Goal: Complete application form: Complete application form

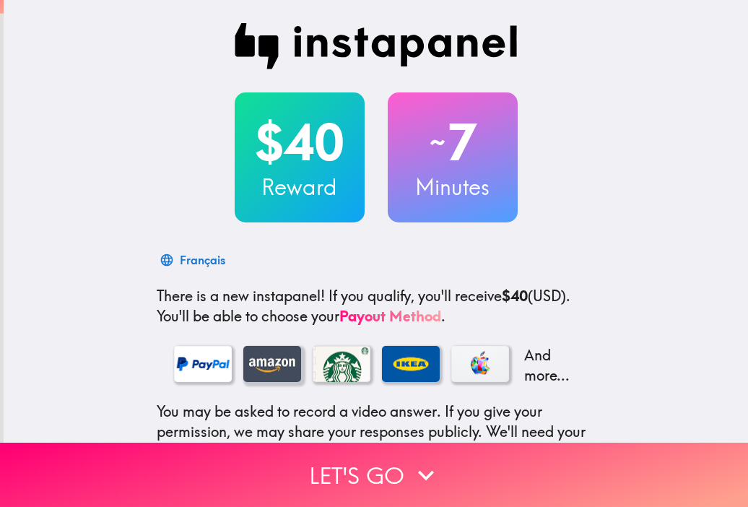
scroll to position [177, 0]
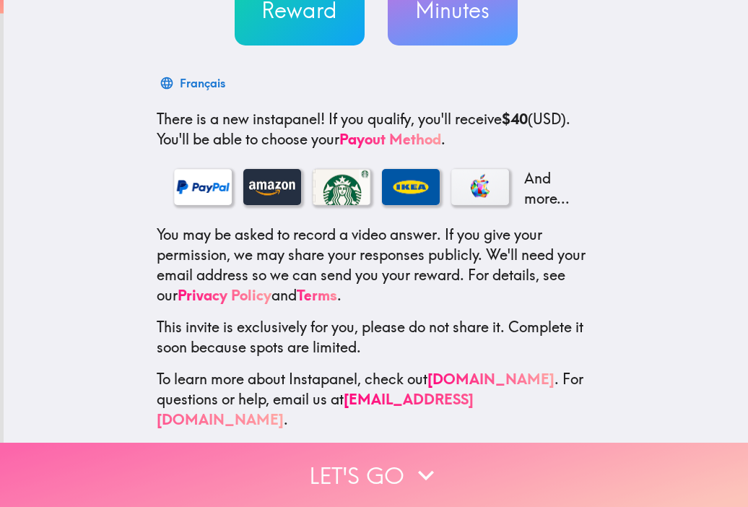
click at [477, 460] on button "Let's go" at bounding box center [374, 475] width 748 height 64
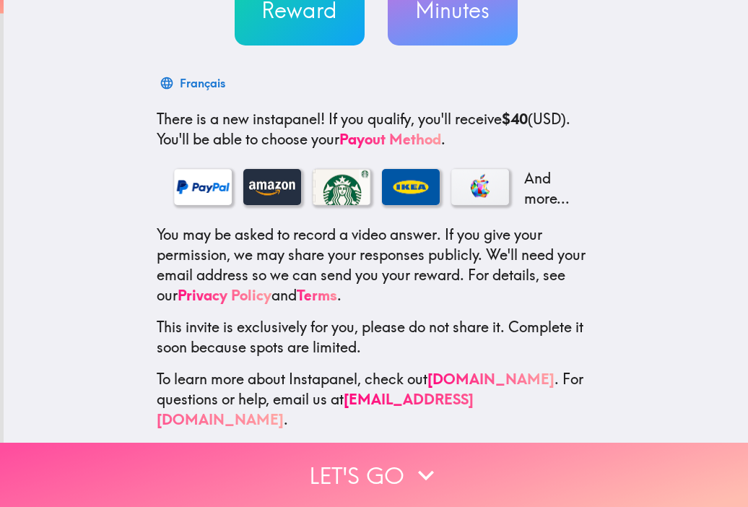
scroll to position [0, 0]
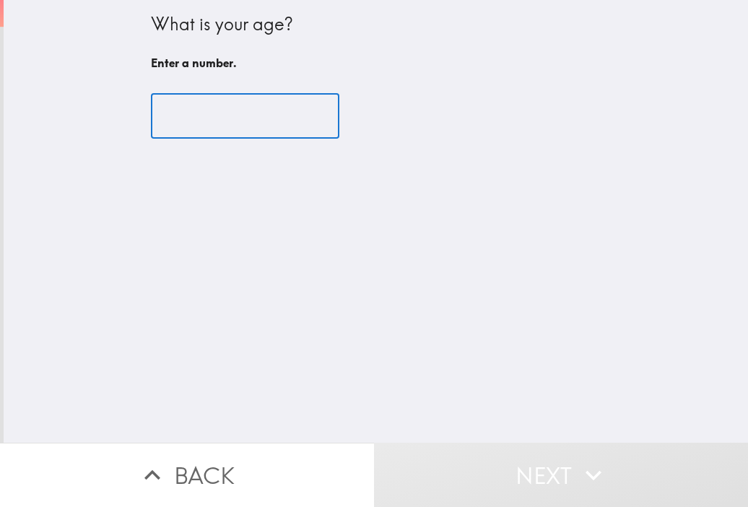
click at [246, 131] on input "number" at bounding box center [245, 116] width 188 height 45
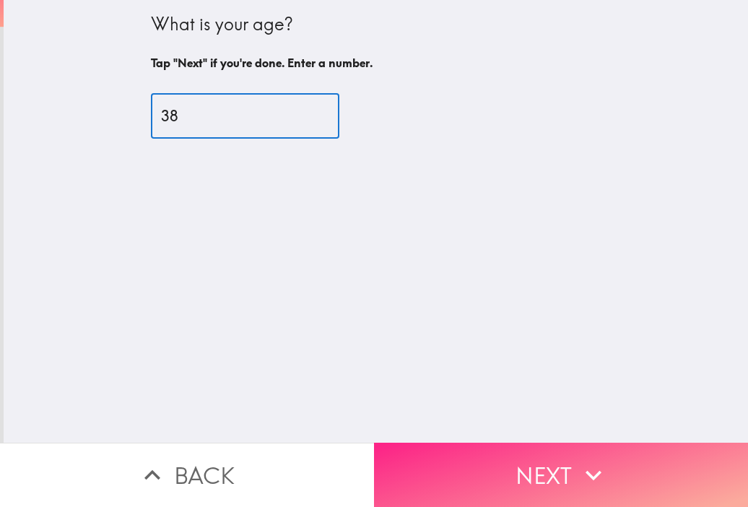
type input "38"
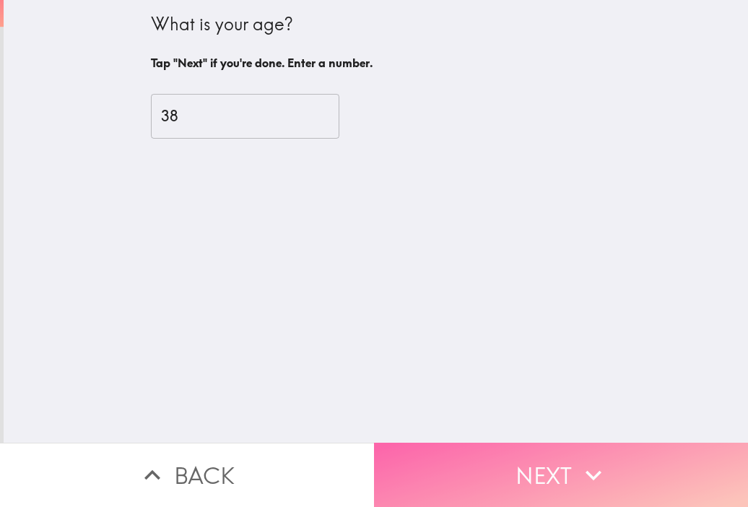
click at [503, 454] on button "Next" at bounding box center [561, 475] width 374 height 64
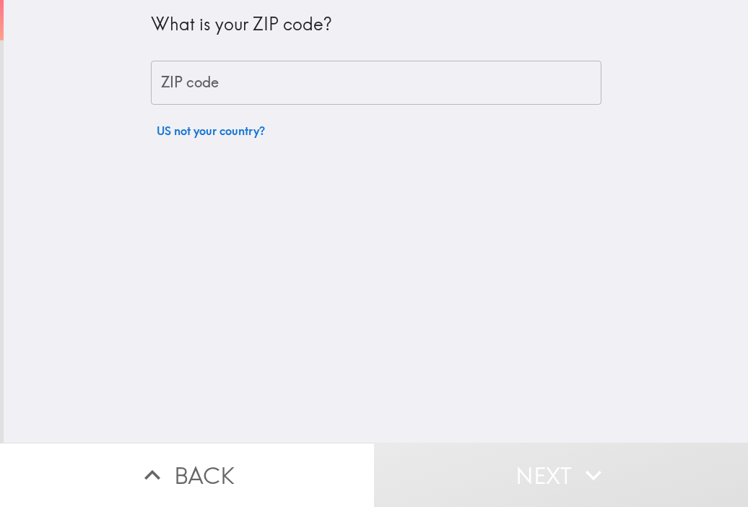
click at [285, 98] on input "ZIP code" at bounding box center [376, 83] width 451 height 45
click at [301, 56] on div "What is your ZIP code? ZIP code ZIP code US not your country?" at bounding box center [376, 72] width 451 height 145
paste input "95407"
click at [295, 74] on input "95407" at bounding box center [376, 83] width 451 height 45
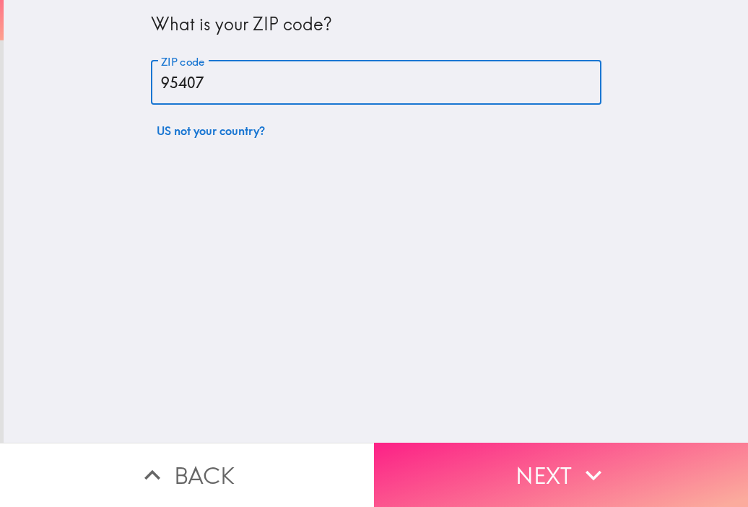
type input "95407"
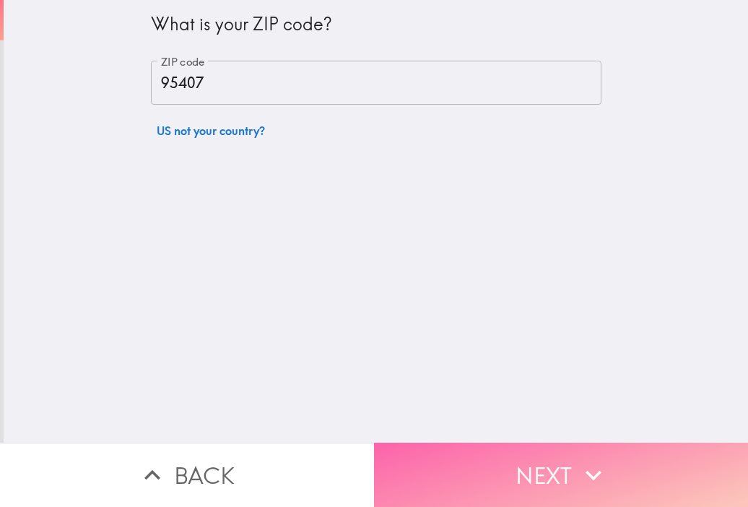
click at [543, 455] on button "Next" at bounding box center [561, 475] width 374 height 64
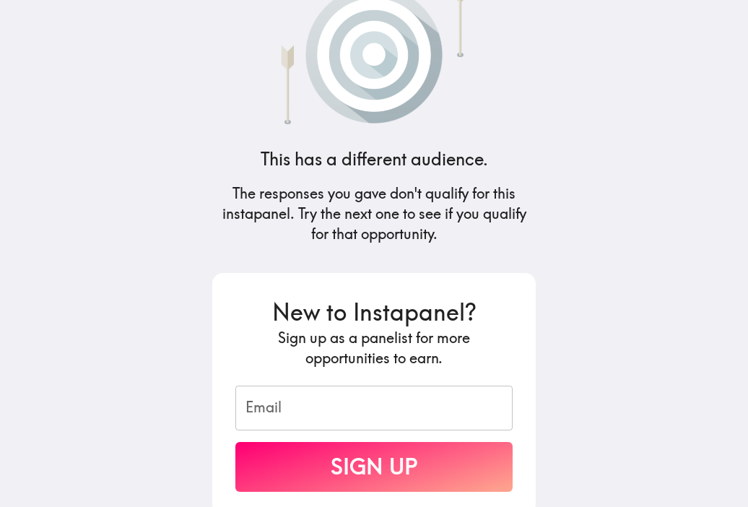
scroll to position [131, 0]
